Goal: Complete application form: Complete application form

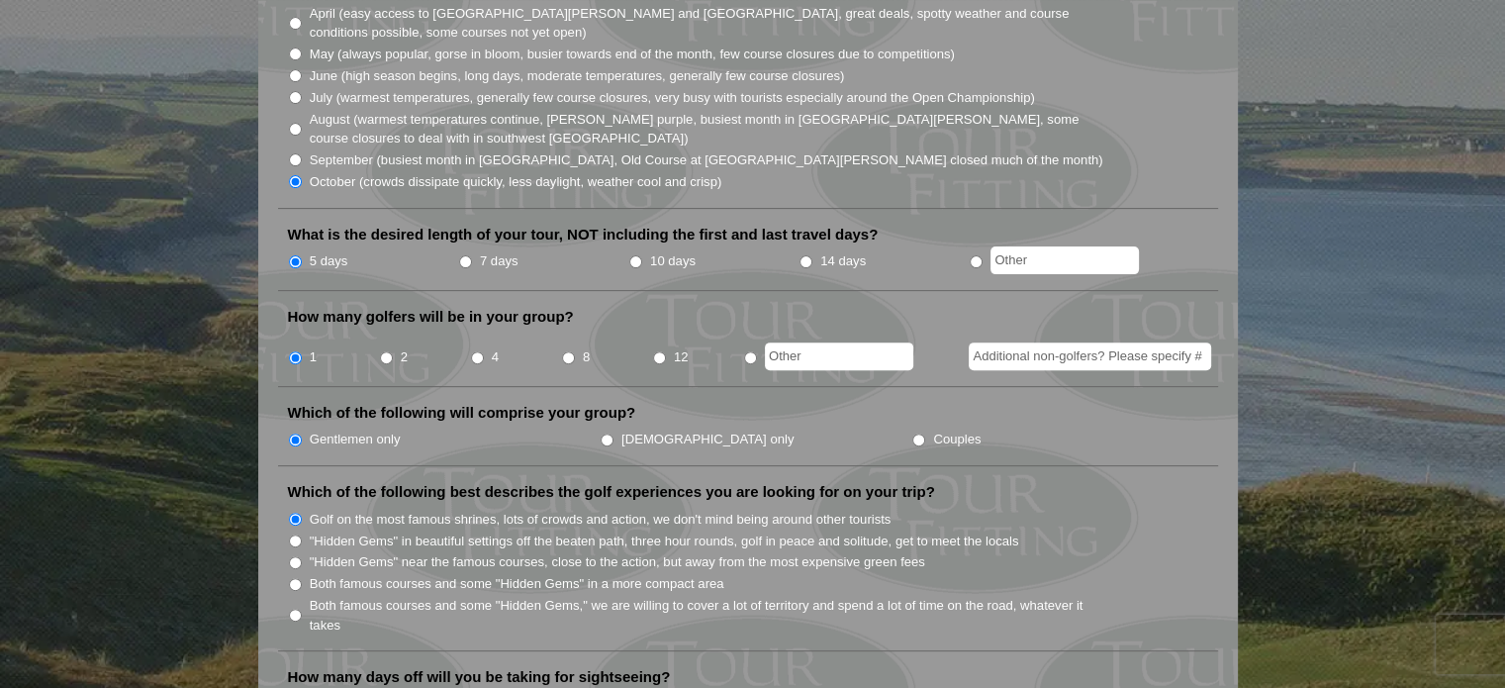
scroll to position [693, 0]
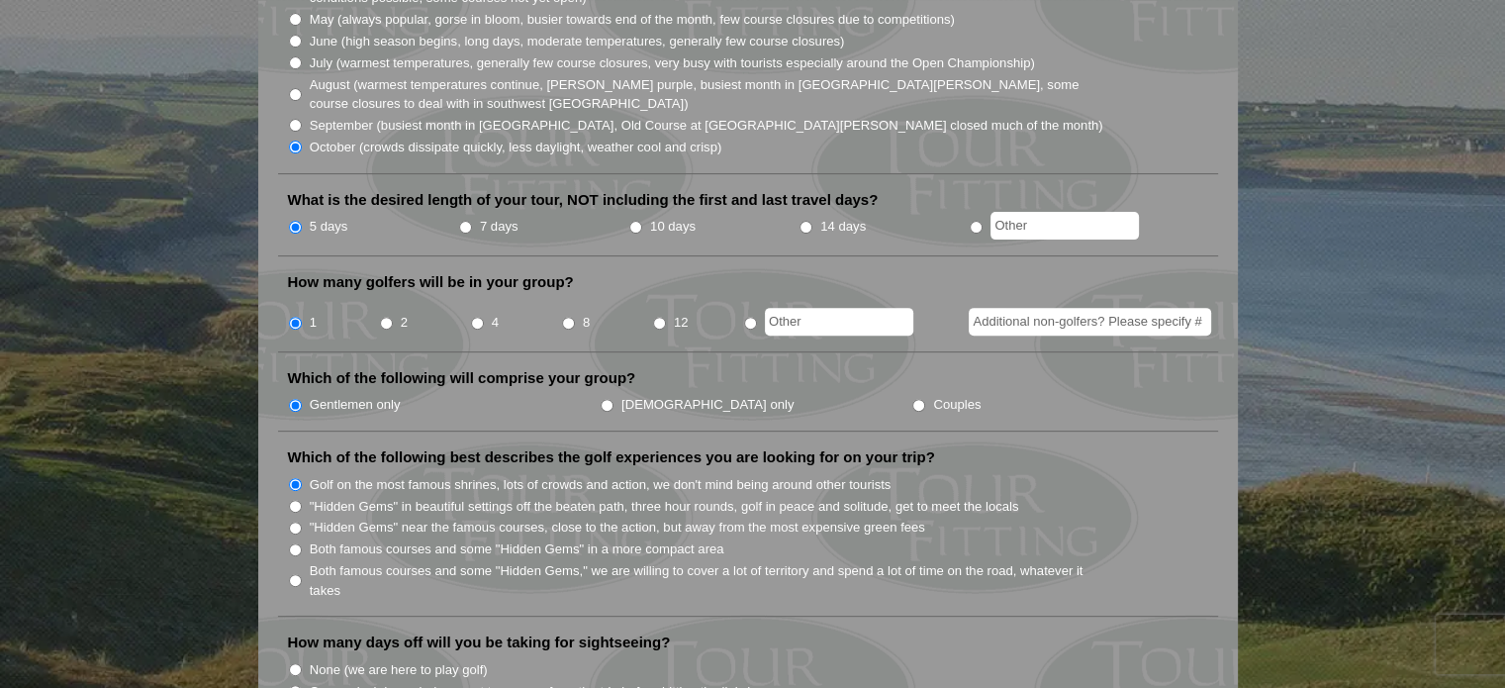
click at [384, 317] on input "2" at bounding box center [386, 323] width 13 height 13
radio input "true"
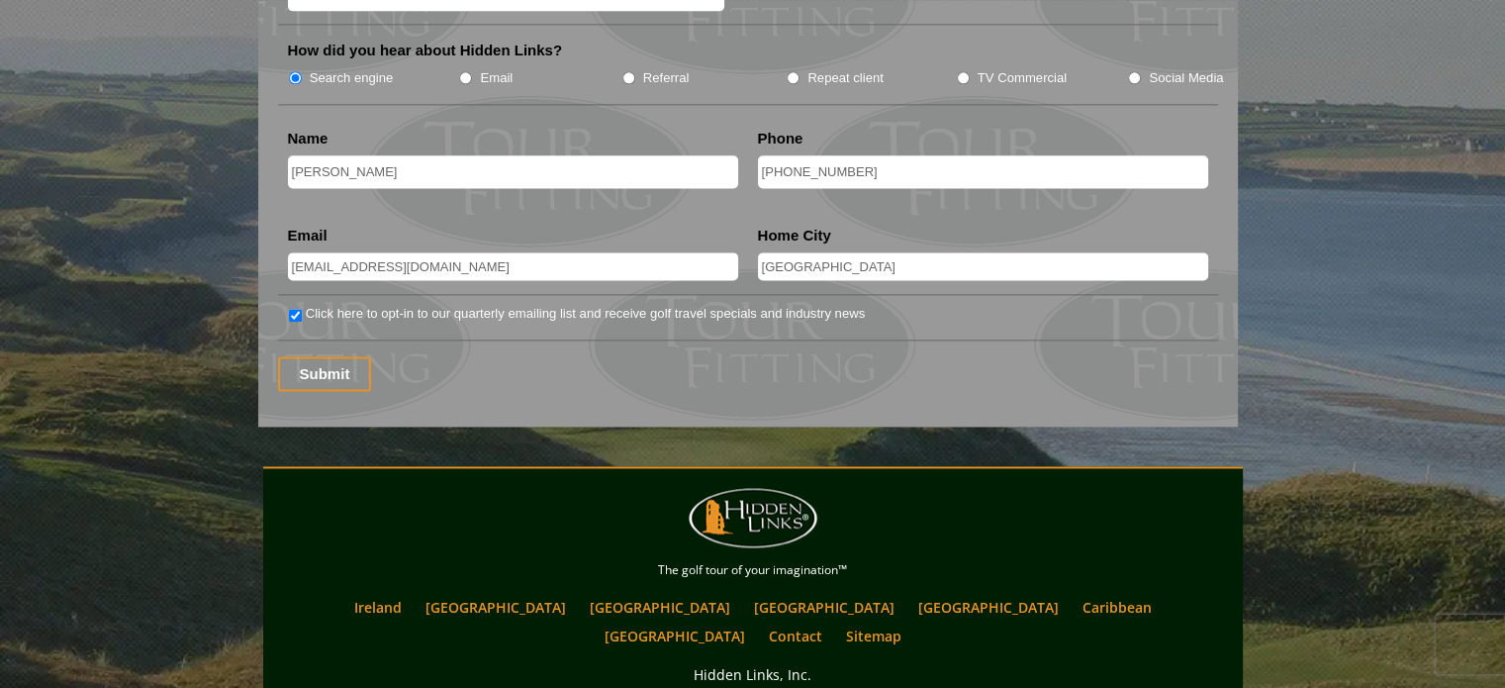
scroll to position [2672, 0]
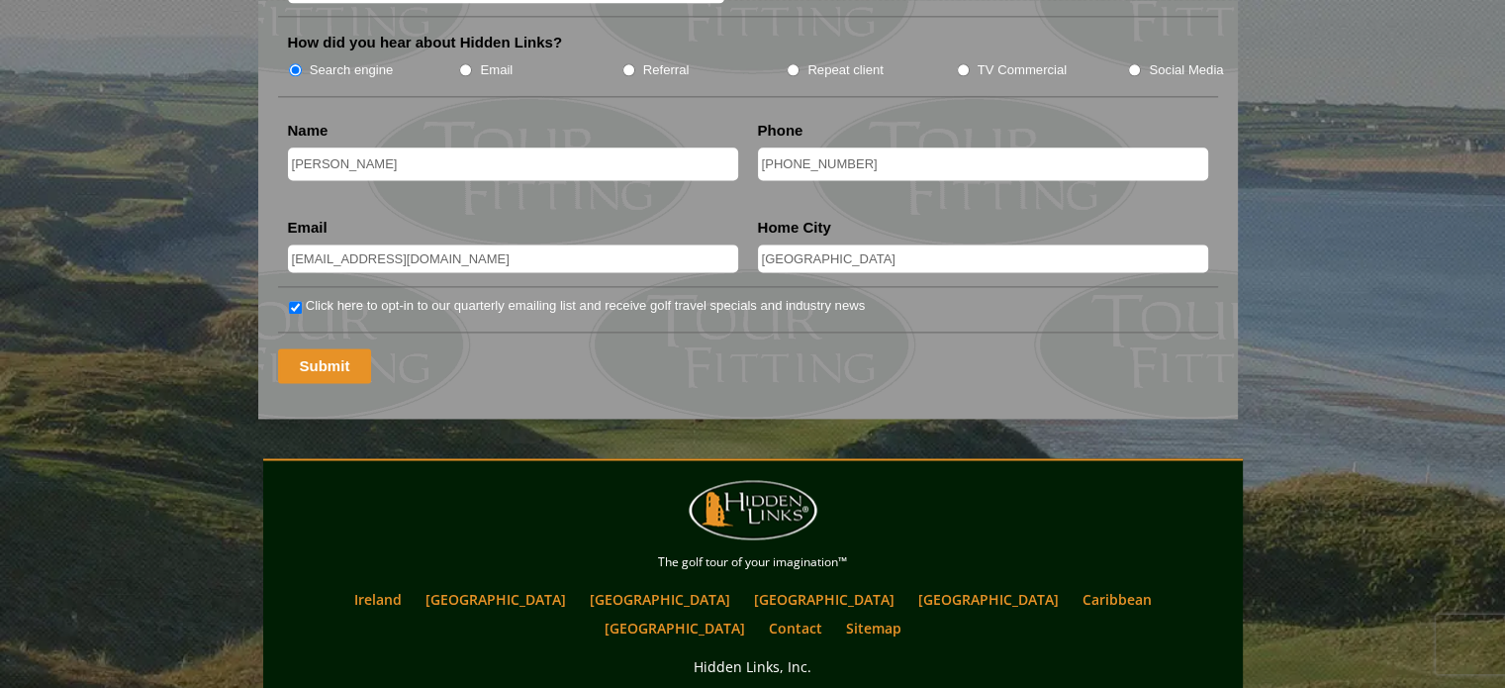
click at [321, 348] on input "Submit" at bounding box center [325, 365] width 94 height 35
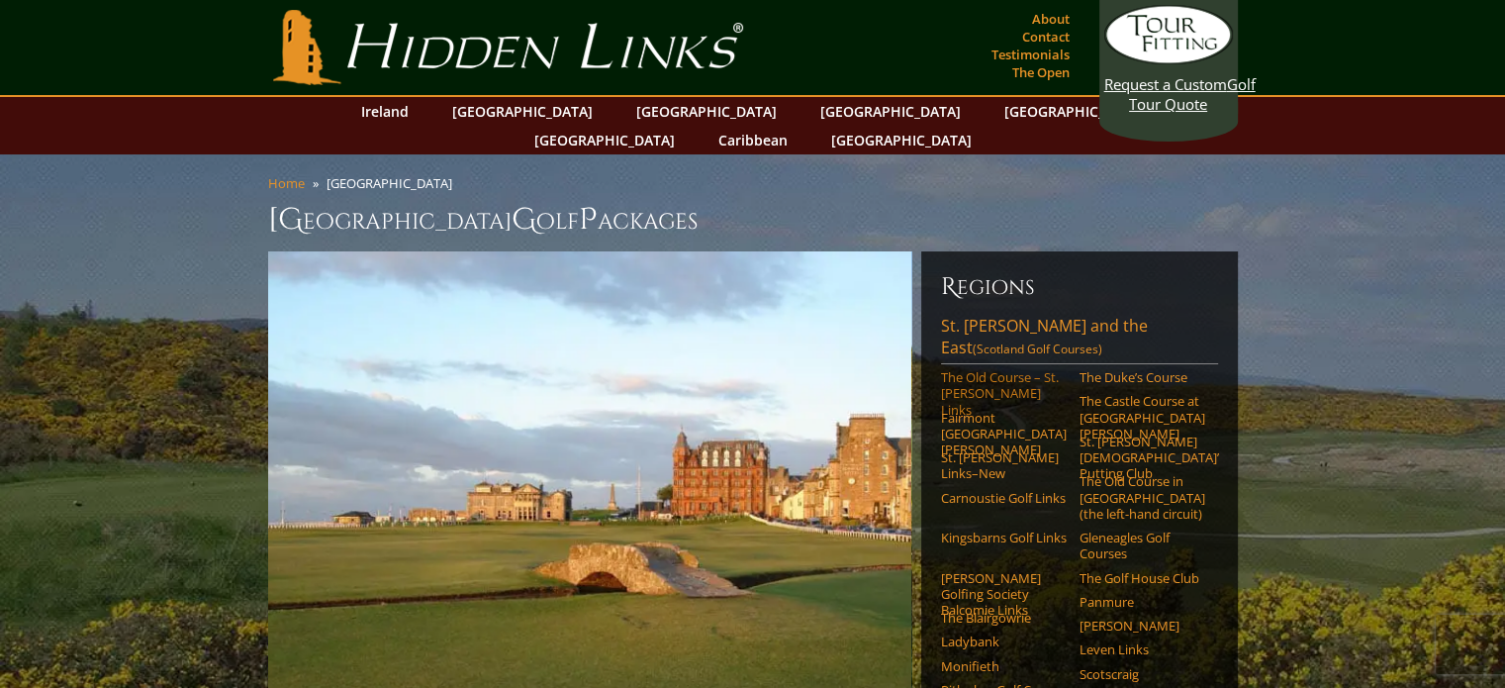
click at [1010, 369] on link "The Old Course – St. [PERSON_NAME] Links" at bounding box center [1004, 393] width 126 height 48
